Goal: Transaction & Acquisition: Purchase product/service

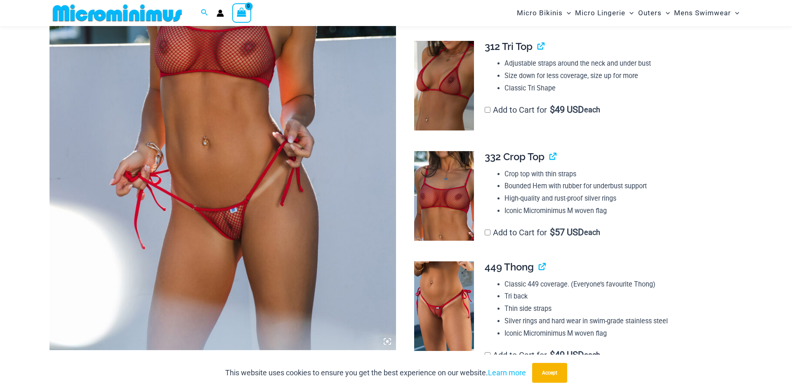
scroll to position [245, 0]
click at [426, 301] on img at bounding box center [444, 305] width 60 height 89
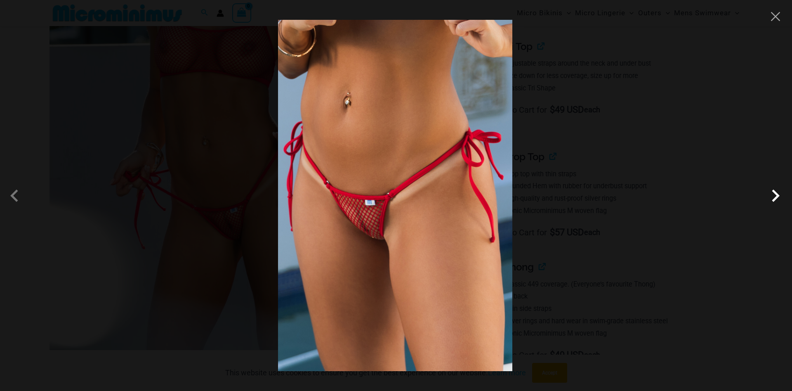
click at [774, 199] on span at bounding box center [775, 195] width 25 height 25
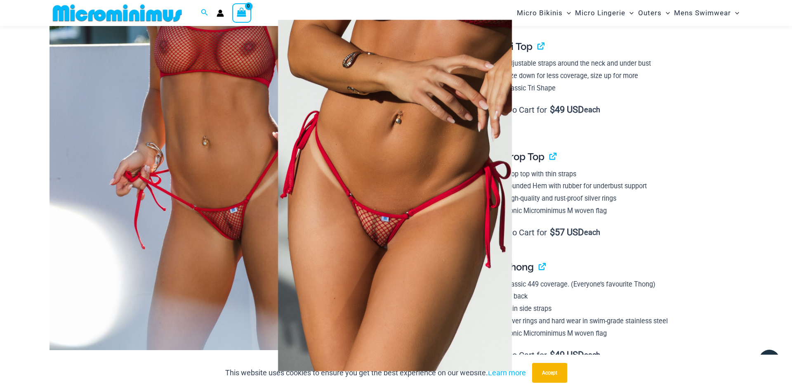
click at [196, 221] on div at bounding box center [396, 195] width 792 height 391
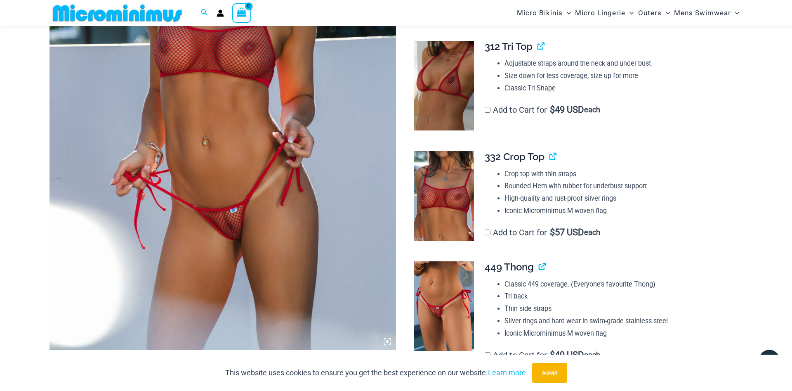
click at [305, 205] on img at bounding box center [222, 90] width 346 height 520
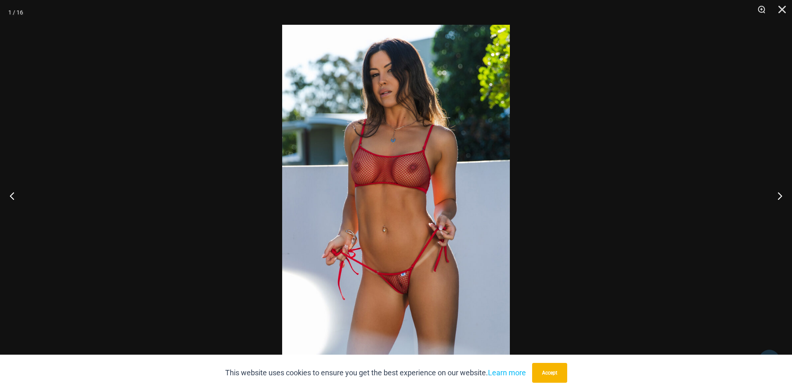
click at [447, 269] on img at bounding box center [396, 195] width 228 height 341
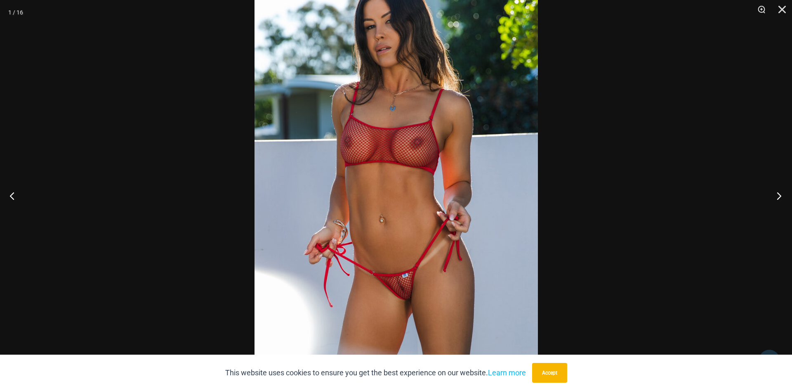
click at [775, 198] on button "Next" at bounding box center [776, 195] width 31 height 41
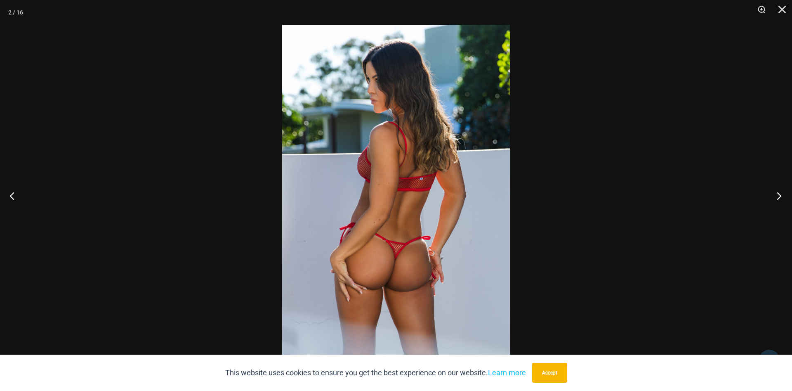
click at [775, 198] on button "Next" at bounding box center [776, 195] width 31 height 41
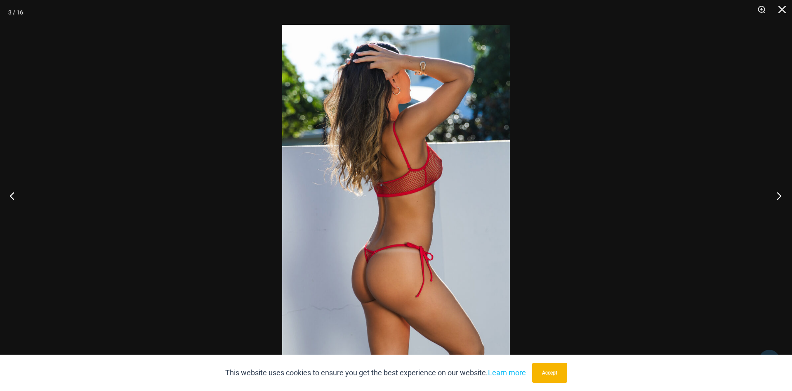
click at [775, 198] on button "Next" at bounding box center [776, 195] width 31 height 41
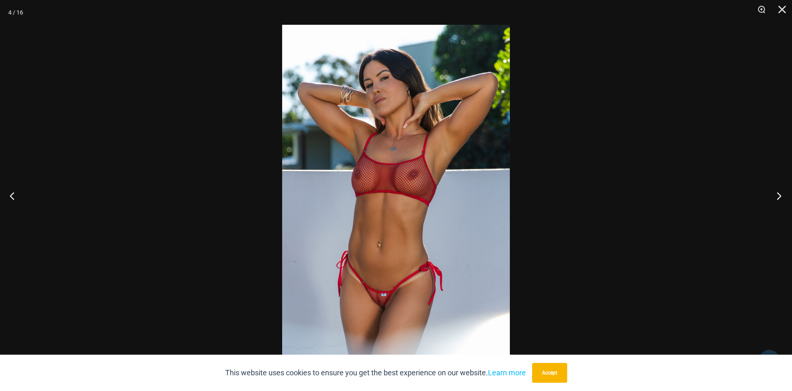
click at [775, 197] on button "Next" at bounding box center [776, 195] width 31 height 41
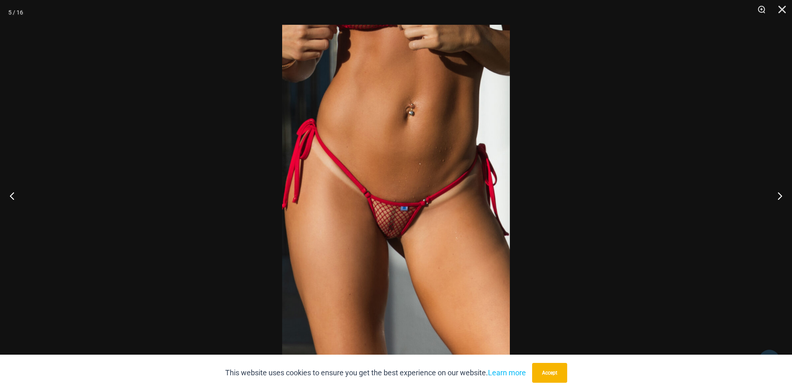
click at [421, 260] on img at bounding box center [396, 195] width 228 height 341
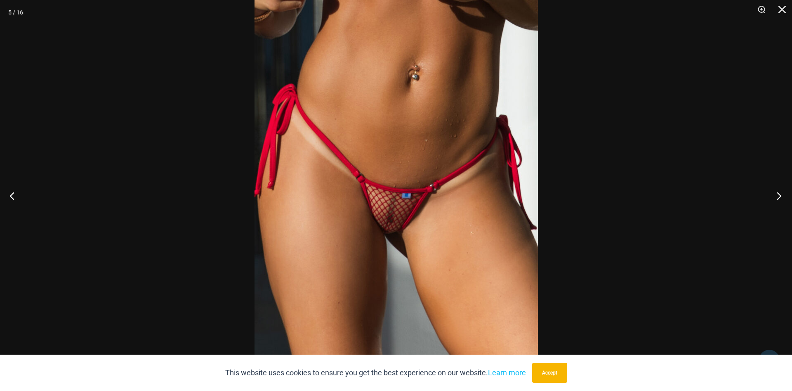
click at [778, 194] on button "Next" at bounding box center [776, 195] width 31 height 41
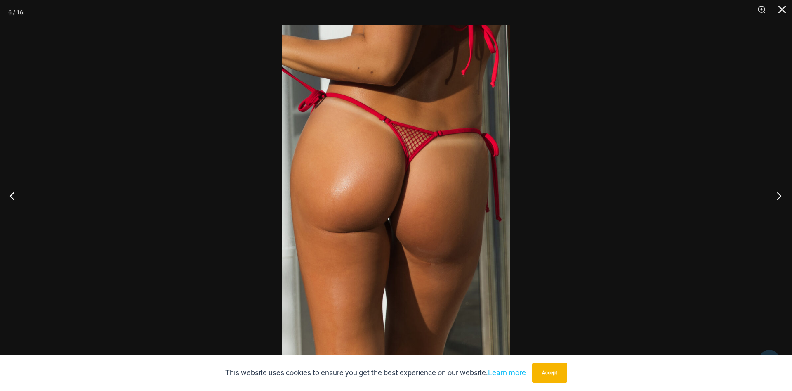
click at [778, 194] on button "Next" at bounding box center [776, 195] width 31 height 41
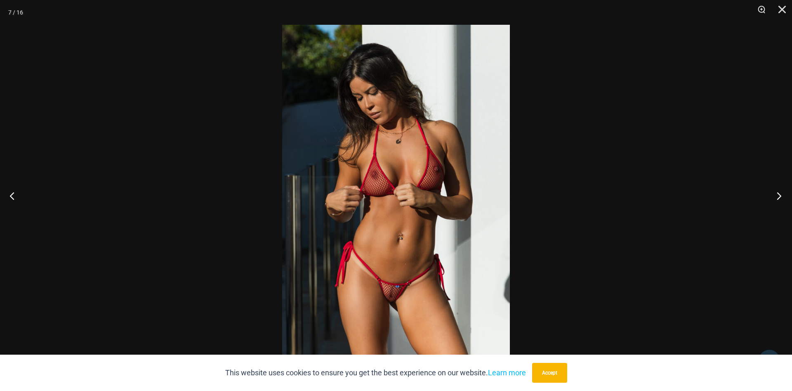
click at [778, 194] on button "Next" at bounding box center [776, 195] width 31 height 41
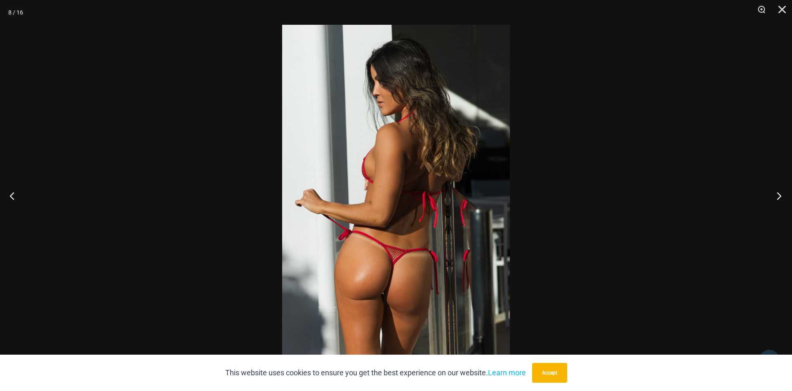
click at [778, 194] on button "Next" at bounding box center [776, 195] width 31 height 41
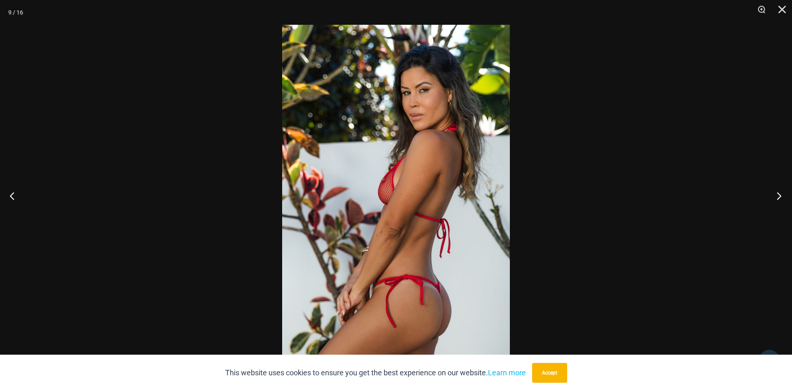
click at [778, 194] on button "Next" at bounding box center [776, 195] width 31 height 41
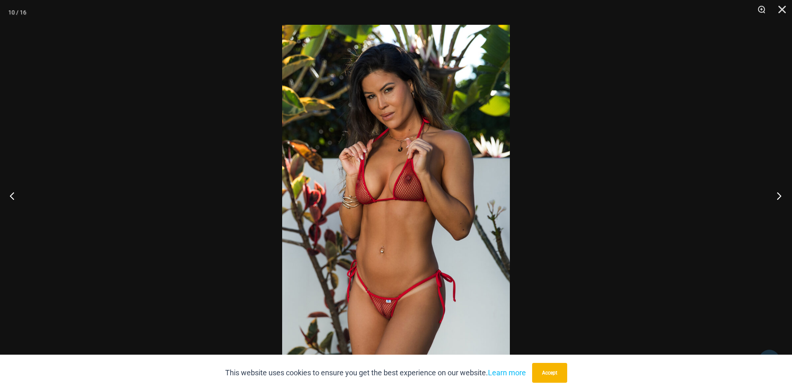
click at [778, 194] on button "Next" at bounding box center [776, 195] width 31 height 41
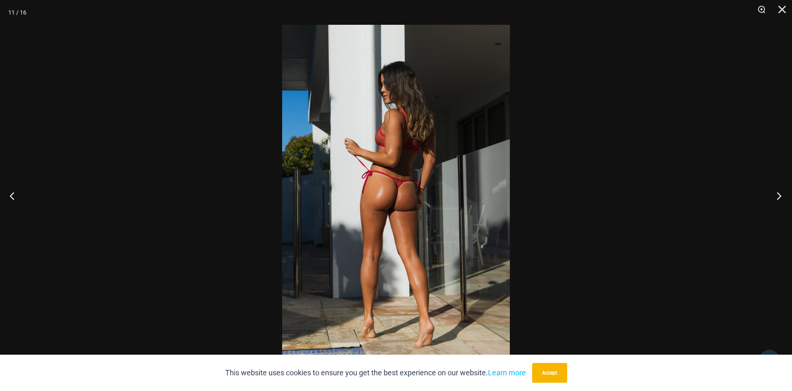
click at [778, 194] on button "Next" at bounding box center [776, 195] width 31 height 41
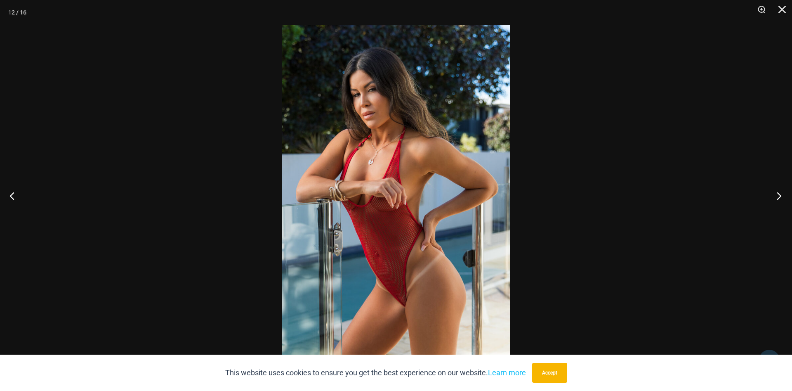
click at [778, 194] on button "Next" at bounding box center [776, 195] width 31 height 41
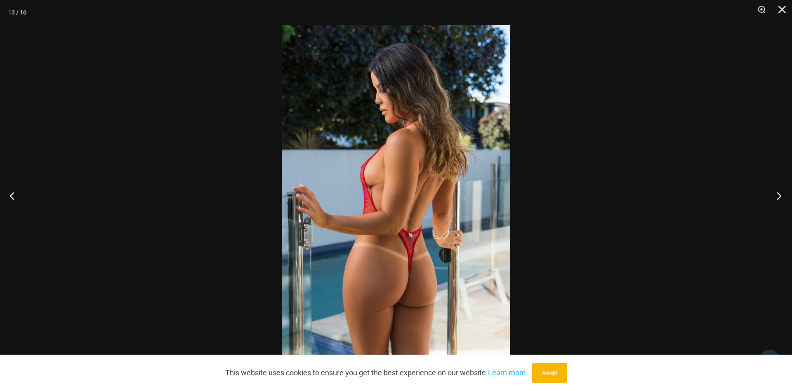
click at [778, 194] on button "Next" at bounding box center [776, 195] width 31 height 41
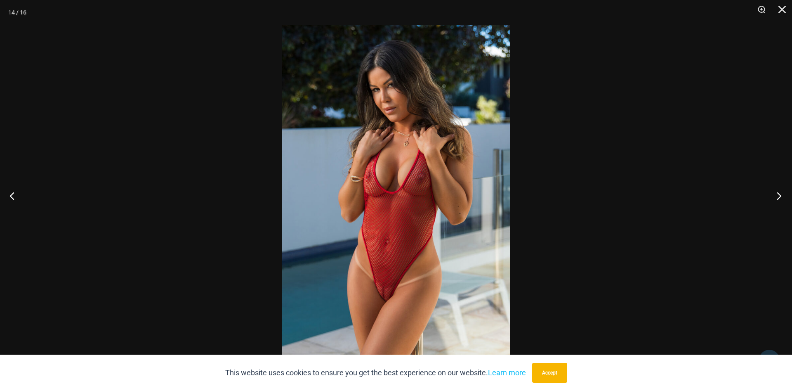
click at [778, 194] on button "Next" at bounding box center [776, 195] width 31 height 41
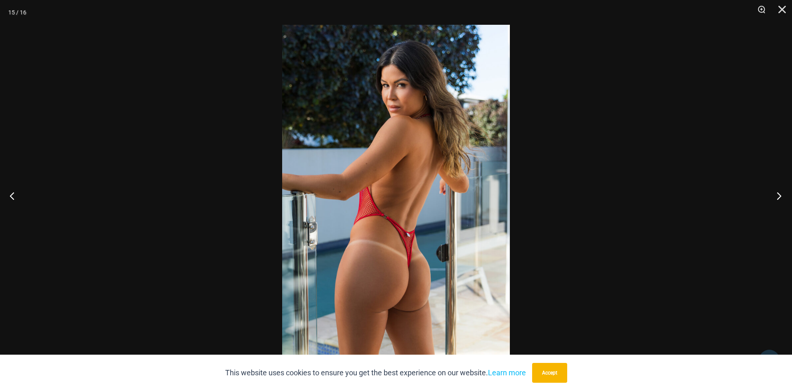
click at [778, 194] on button "Next" at bounding box center [776, 195] width 31 height 41
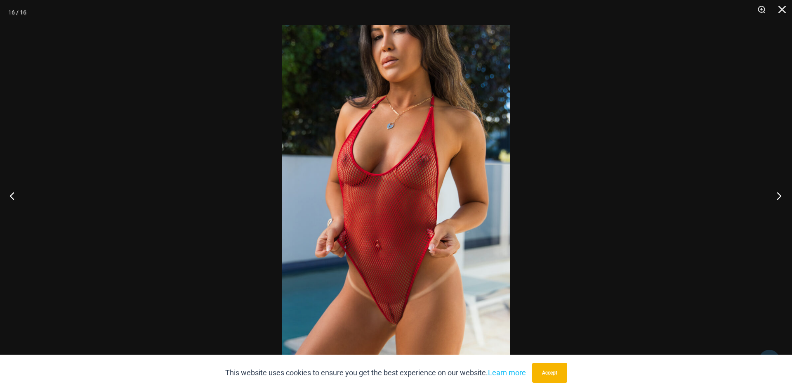
click at [778, 194] on button "Next" at bounding box center [776, 195] width 31 height 41
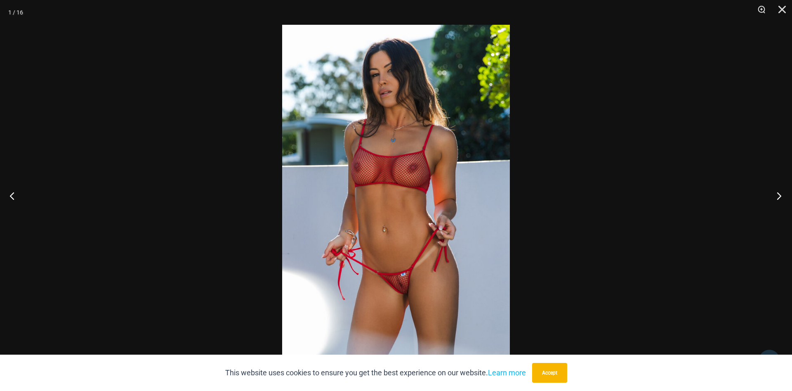
click at [778, 194] on button "Next" at bounding box center [776, 195] width 31 height 41
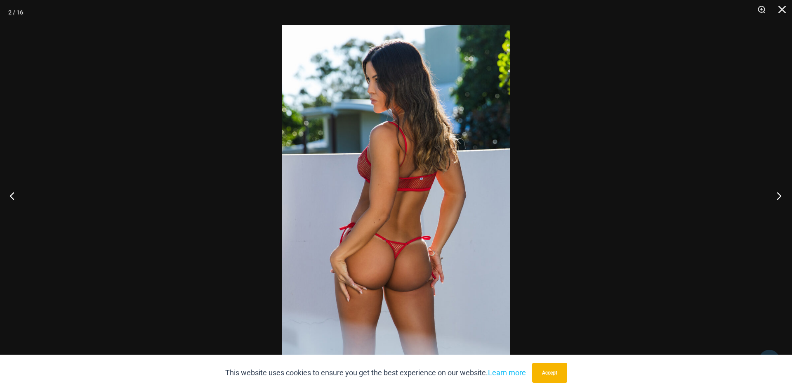
click at [775, 194] on button "Next" at bounding box center [776, 195] width 31 height 41
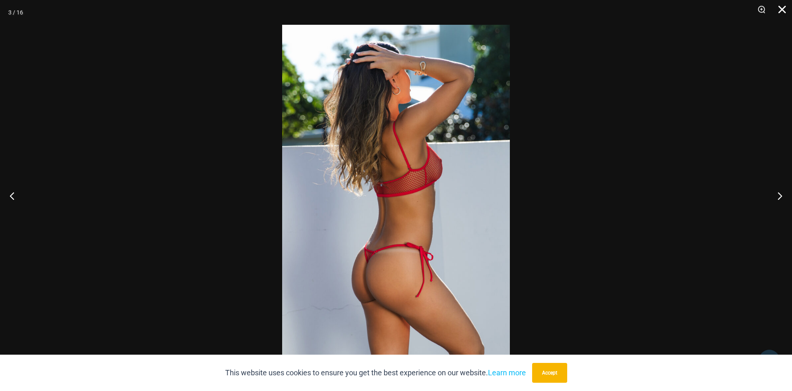
click at [781, 12] on button "Close" at bounding box center [779, 12] width 21 height 25
